Goal: Communication & Community: Answer question/provide support

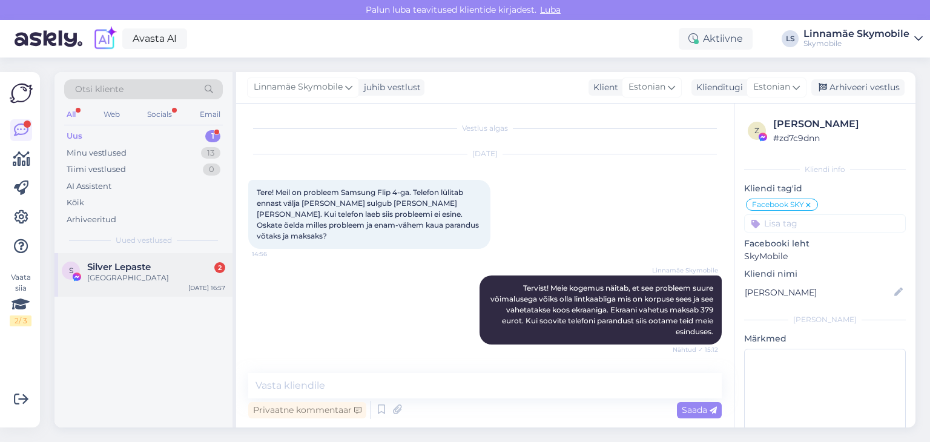
click at [125, 266] on span "Silver Lepaste" at bounding box center [119, 267] width 64 height 11
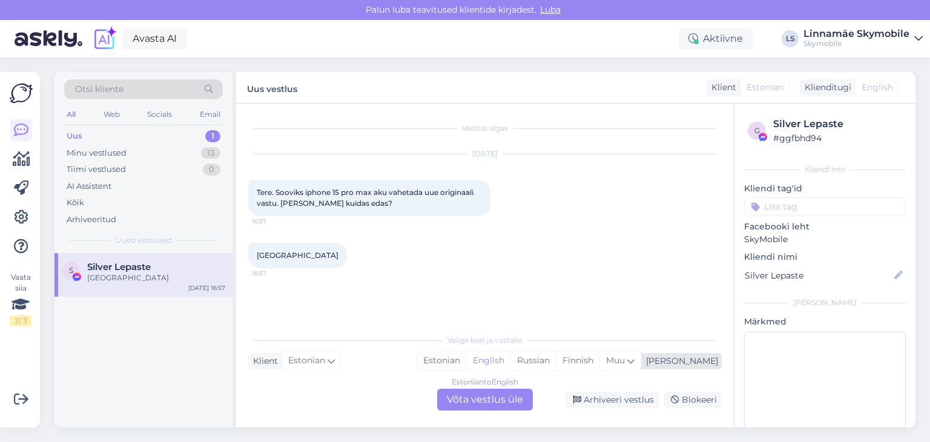
click at [466, 361] on div "Estonian" at bounding box center [441, 361] width 49 height 18
click at [463, 396] on div "Estonian to Estonian Võta vestlus üle" at bounding box center [485, 400] width 96 height 22
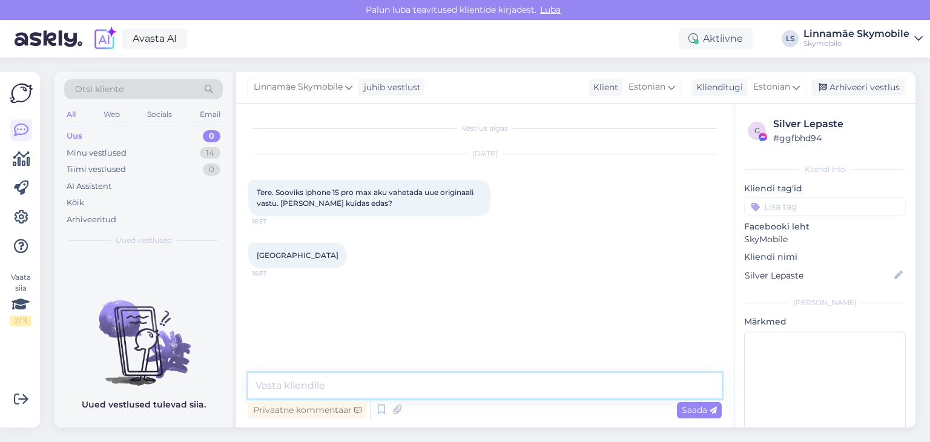
click at [427, 386] on textarea at bounding box center [484, 385] width 473 height 25
type textarea "Т"
type textarea "Tervist! See maksab 119 ja võttab [PERSON_NAME] päeva"
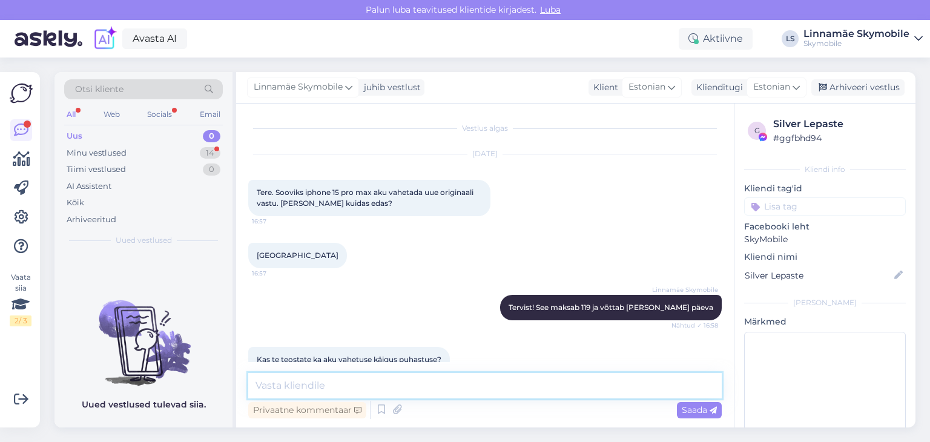
scroll to position [24, 0]
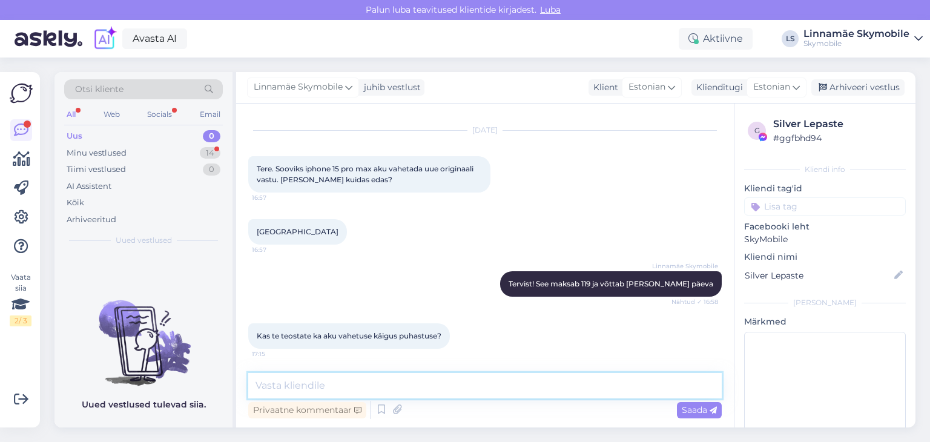
click at [286, 382] on textarea at bounding box center [484, 385] width 473 height 25
click at [287, 382] on textarea at bounding box center [484, 385] width 473 height 25
type textarea "Mis puhastus?"
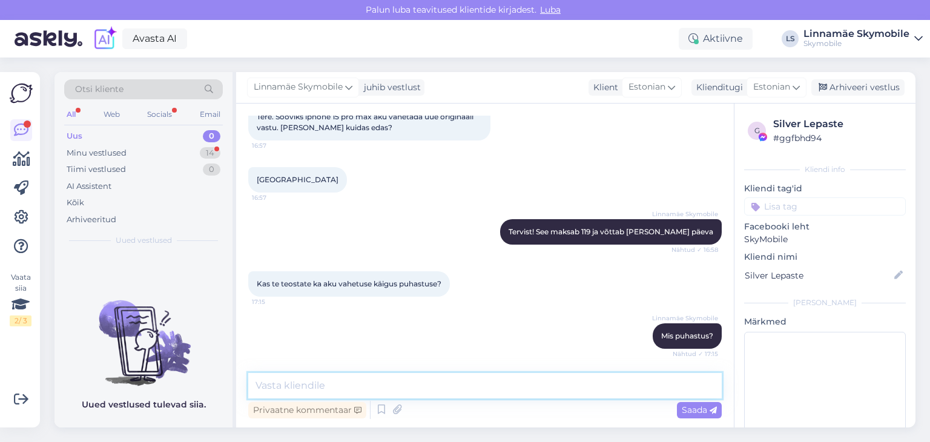
scroll to position [128, 0]
